Goal: Task Accomplishment & Management: Manage account settings

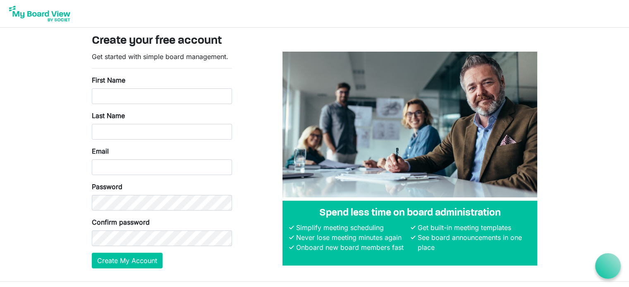
click at [33, 13] on img at bounding box center [40, 13] width 66 height 21
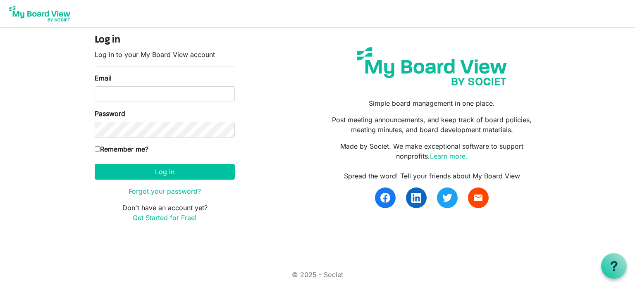
click at [384, 71] on img at bounding box center [431, 66] width 162 height 51
click at [41, 17] on img at bounding box center [40, 13] width 66 height 21
